Goal: Information Seeking & Learning: Check status

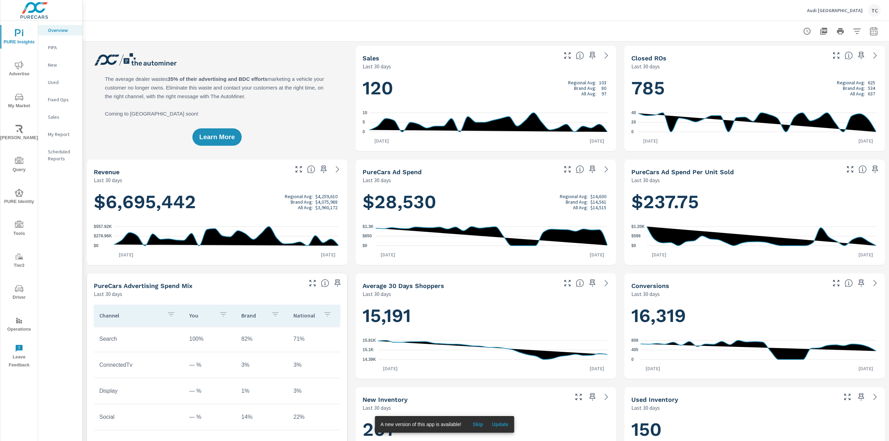
click at [305, 16] on div "Audi North Atlanta TC" at bounding box center [486, 10] width 790 height 20
